Goal: Transaction & Acquisition: Purchase product/service

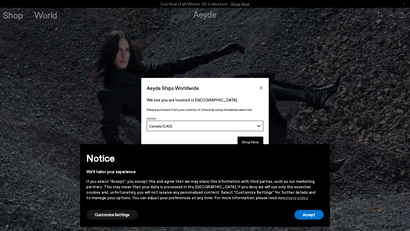
click at [9, 15] on div "Aeyde Ships Worldwide We see you are located in [GEOGRAPHIC_DATA] Please purcha…" at bounding box center [205, 115] width 410 height 231
click at [246, 141] on div "× Notice We'll tailor your experience. If you select "Accept", you accept this …" at bounding box center [205, 185] width 258 height 91
click at [309, 210] on button "Accept" at bounding box center [309, 214] width 29 height 10
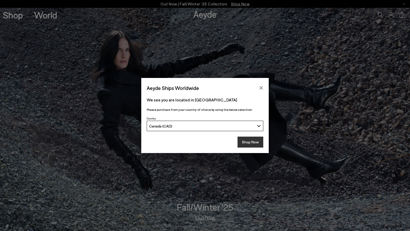
click at [254, 140] on button "Shop Now" at bounding box center [251, 141] width 26 height 11
click at [10, 15] on div "Aeyde Ships Worldwide We see you are located in Canada Please purchase from you…" at bounding box center [205, 115] width 410 height 231
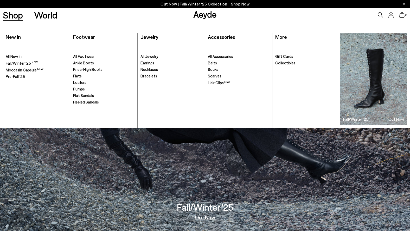
click at [17, 16] on link "Shop" at bounding box center [13, 14] width 20 height 9
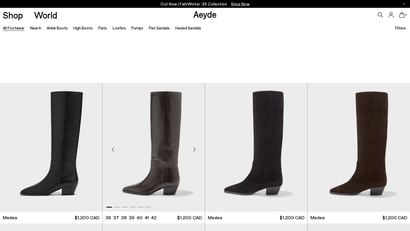
click at [164, 102] on img "1 / 6" at bounding box center [154, 147] width 102 height 129
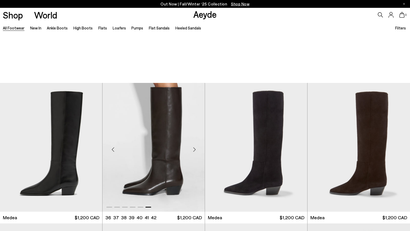
click at [181, 105] on div at bounding box center [154, 147] width 102 height 129
click at [194, 141] on div "Next slide" at bounding box center [195, 149] width 16 height 16
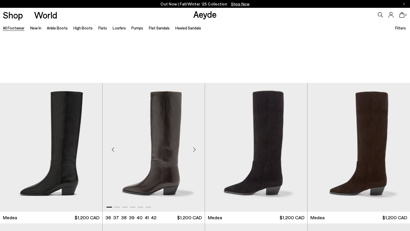
click at [194, 141] on div "Next slide" at bounding box center [195, 149] width 16 height 16
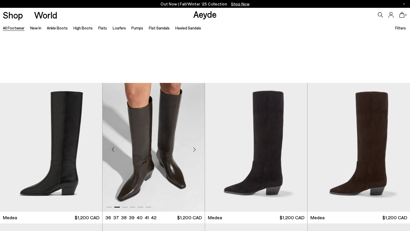
click at [194, 141] on div "Next slide" at bounding box center [195, 149] width 16 height 16
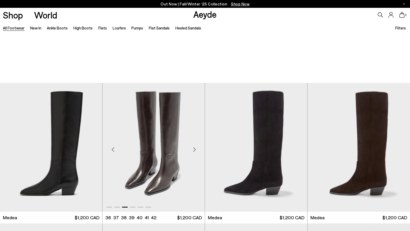
click at [194, 141] on div "Next slide" at bounding box center [195, 149] width 16 height 16
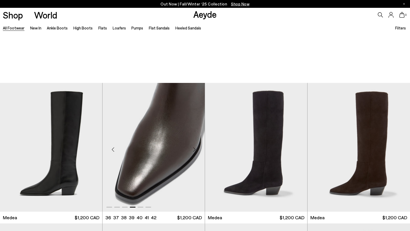
click at [194, 141] on div "Next slide" at bounding box center [195, 149] width 16 height 16
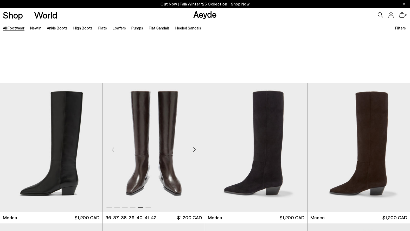
click at [194, 141] on div "Next slide" at bounding box center [195, 149] width 16 height 16
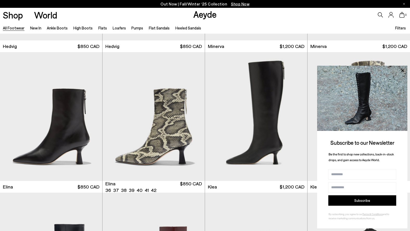
scroll to position [593, 0]
